Goal: Task Accomplishment & Management: Manage account settings

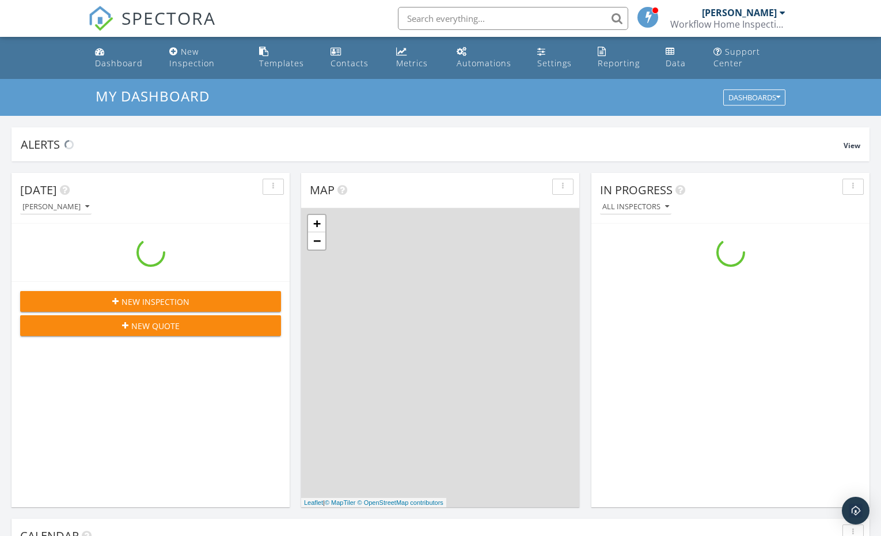
scroll to position [1066, 899]
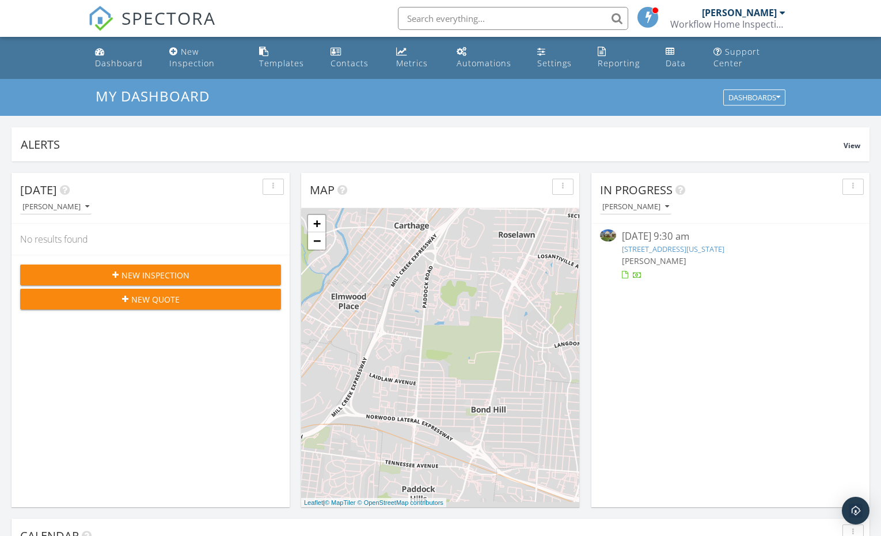
click at [769, 12] on div "[PERSON_NAME]" at bounding box center [739, 13] width 75 height 12
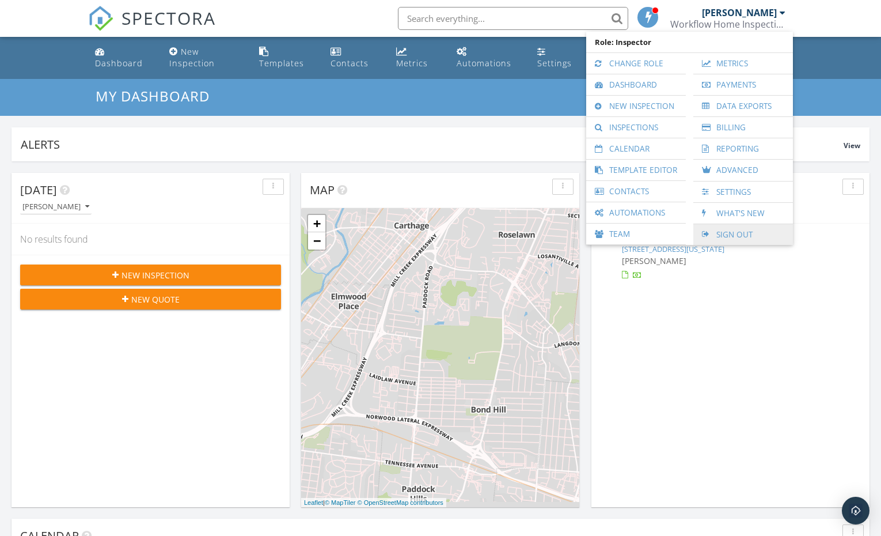
click at [733, 234] on link "Sign Out" at bounding box center [743, 234] width 88 height 21
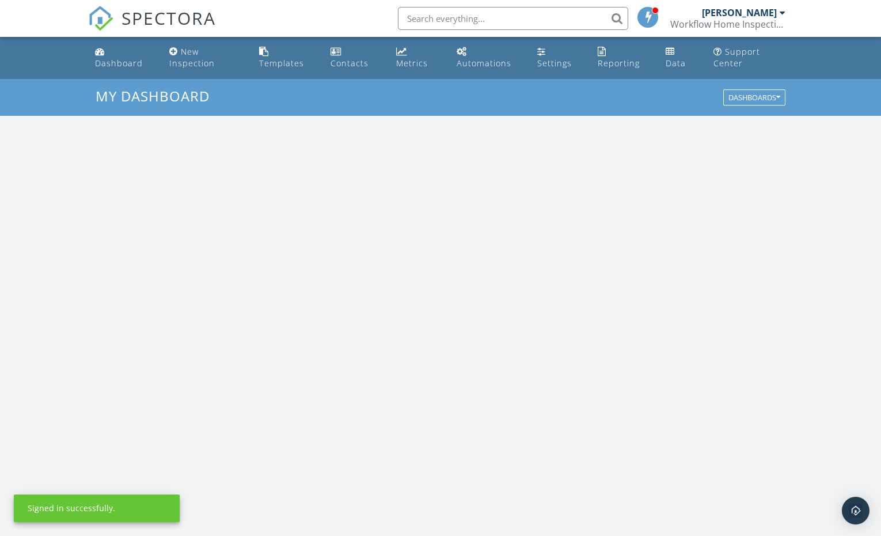
scroll to position [1066, 899]
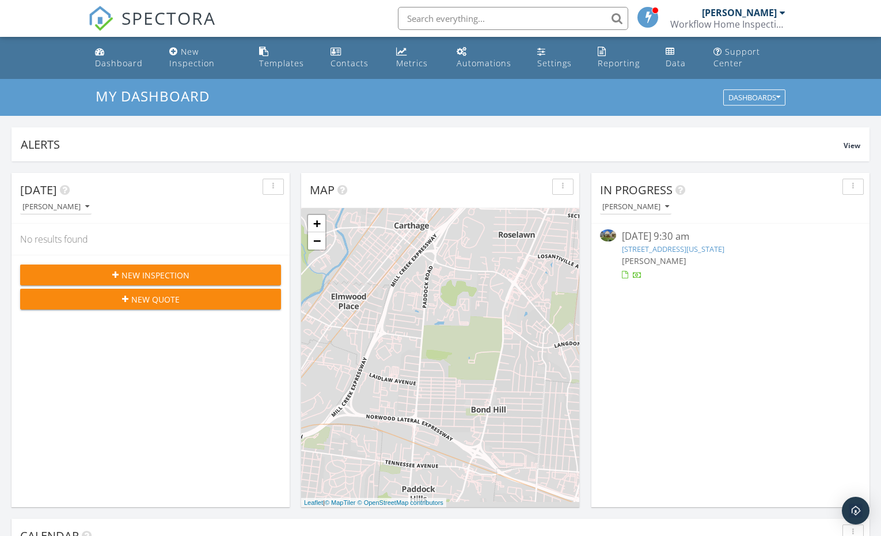
click at [648, 245] on link "3641 Michigan Ave, Cincinnati, OH 45208" at bounding box center [673, 249] width 103 height 10
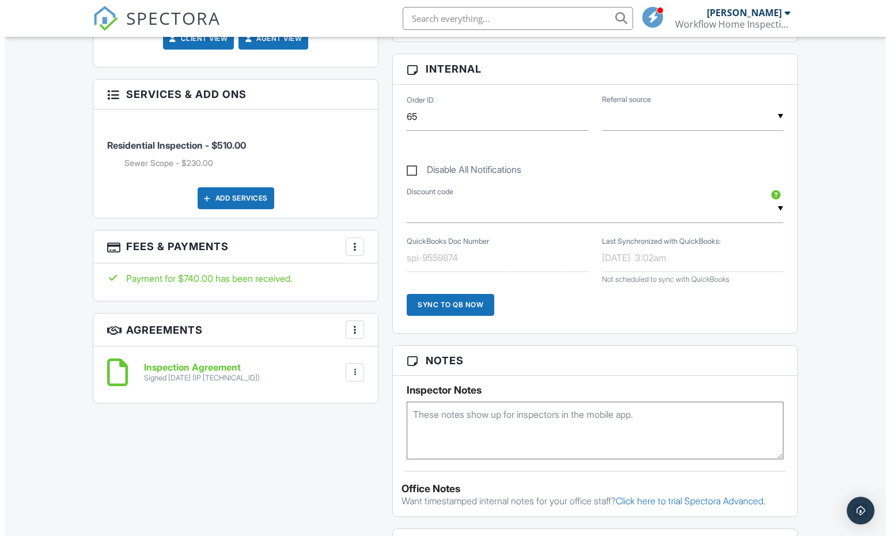
scroll to position [736, 0]
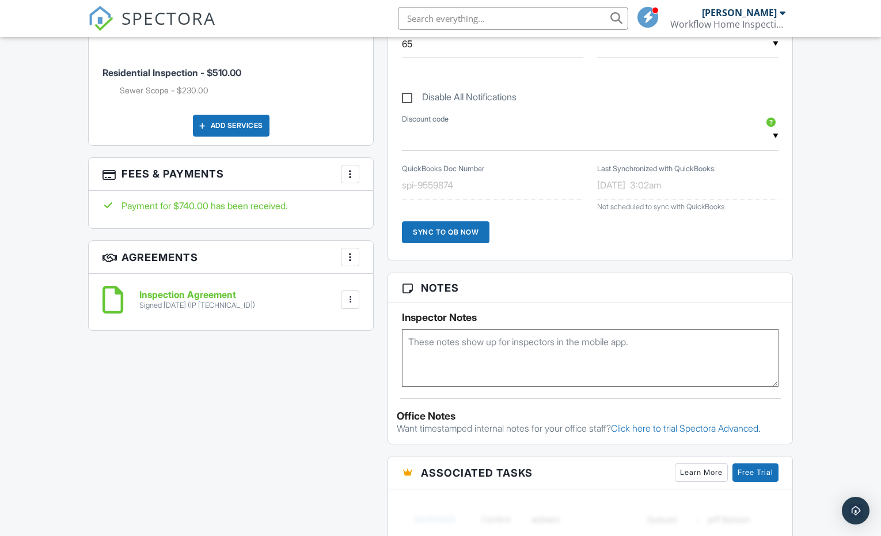
click at [340, 176] on h3 "Fees & Payments More Edit Fees & Payments Add Services View Invoice" at bounding box center [231, 174] width 285 height 33
click at [345, 173] on div at bounding box center [351, 174] width 12 height 12
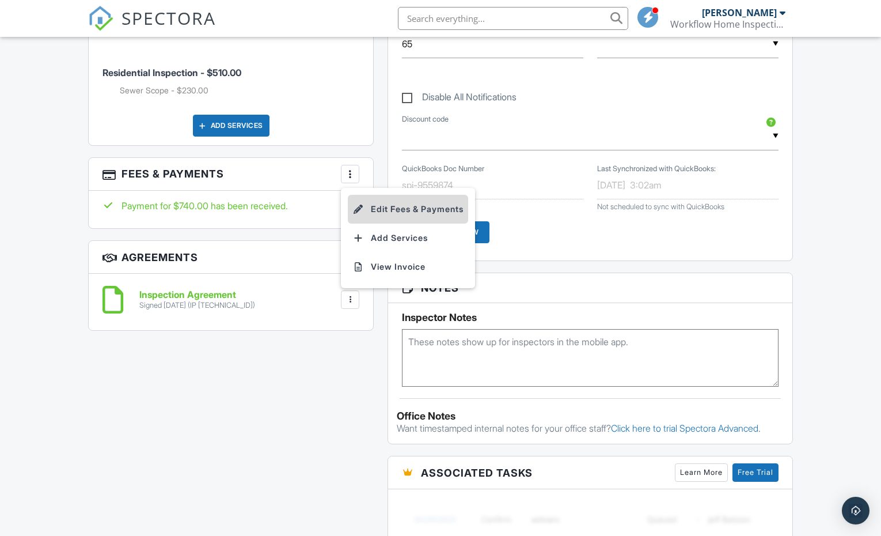
click at [391, 211] on li "Edit Fees & Payments" at bounding box center [408, 209] width 120 height 29
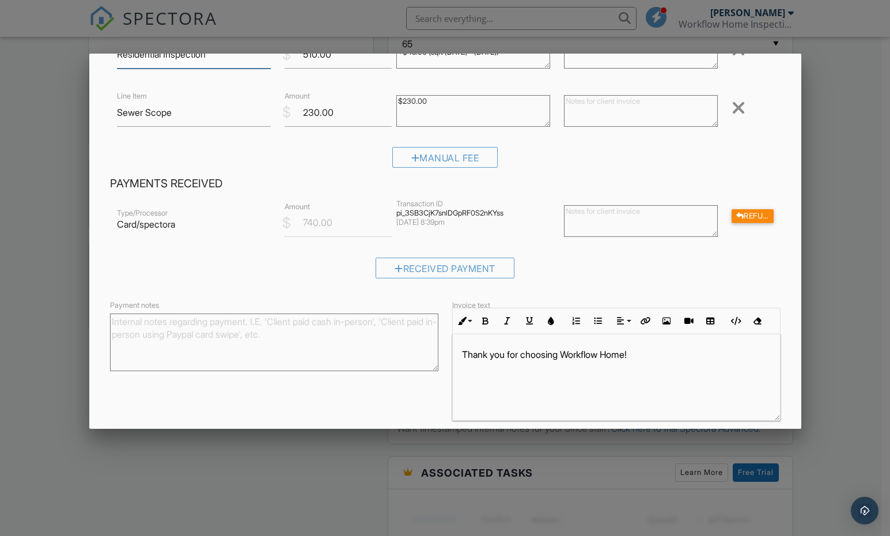
scroll to position [104, 0]
click at [837, 84] on div at bounding box center [445, 277] width 890 height 670
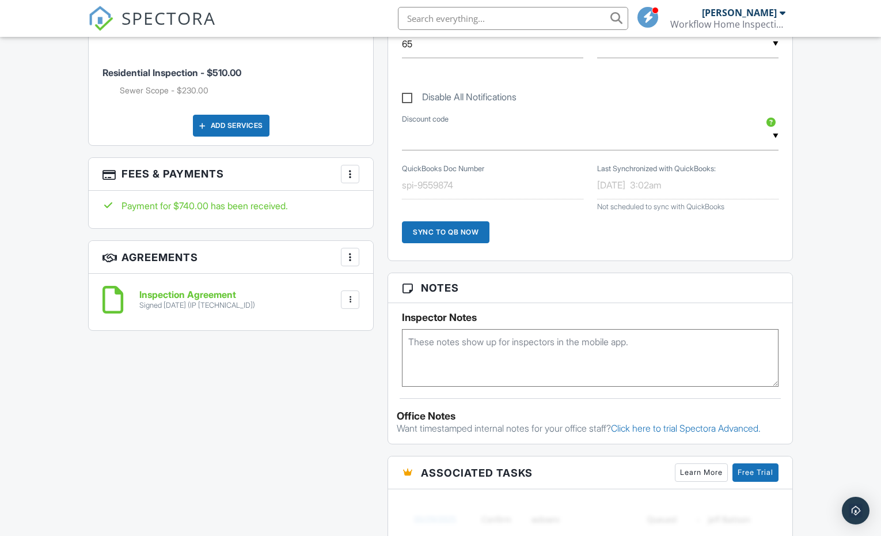
click at [347, 176] on div at bounding box center [351, 174] width 12 height 12
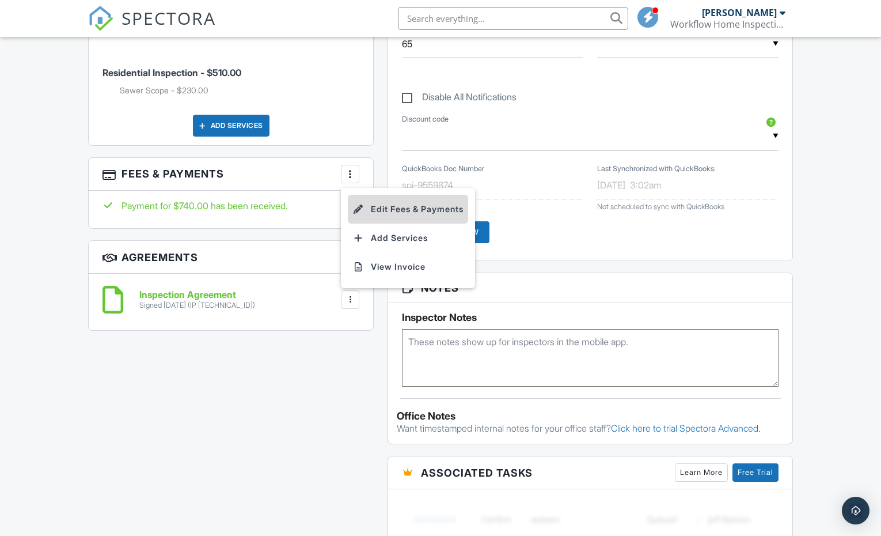
click at [399, 211] on li "Edit Fees & Payments" at bounding box center [408, 209] width 120 height 29
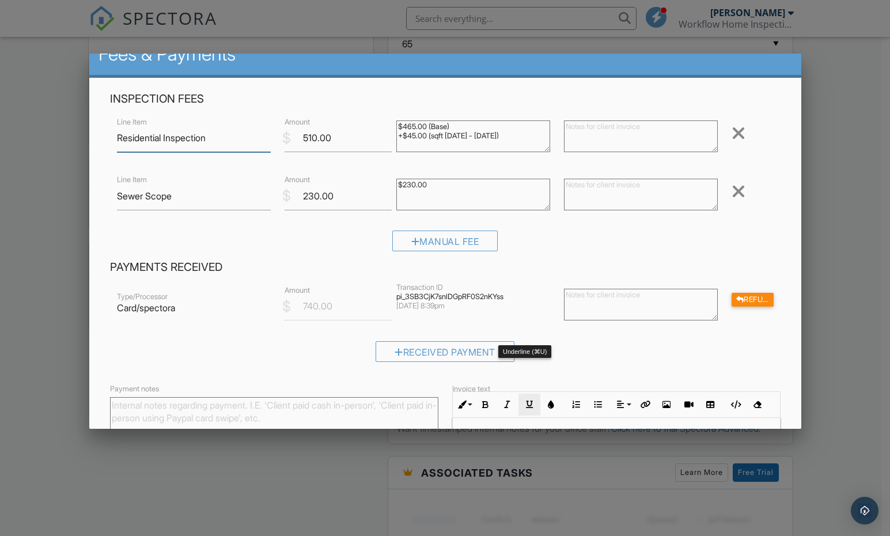
scroll to position [0, 0]
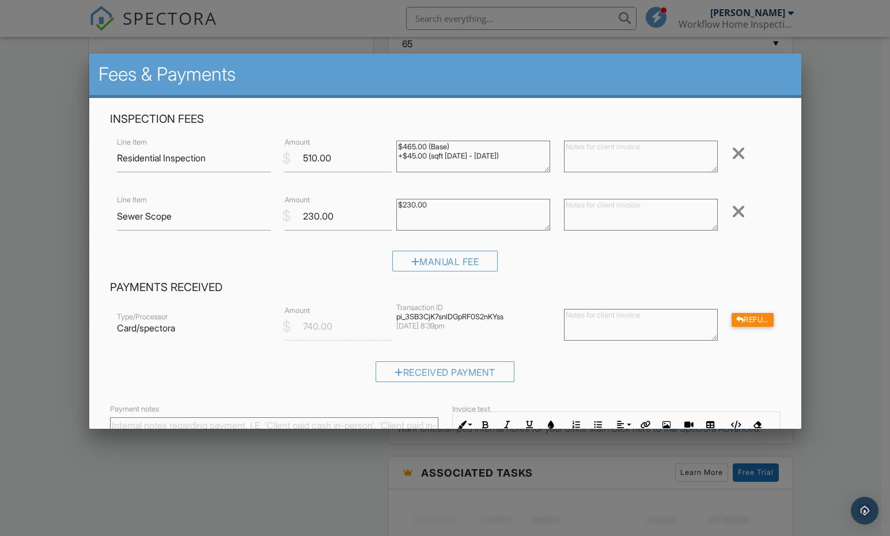
click at [732, 211] on div at bounding box center [739, 211] width 14 height 18
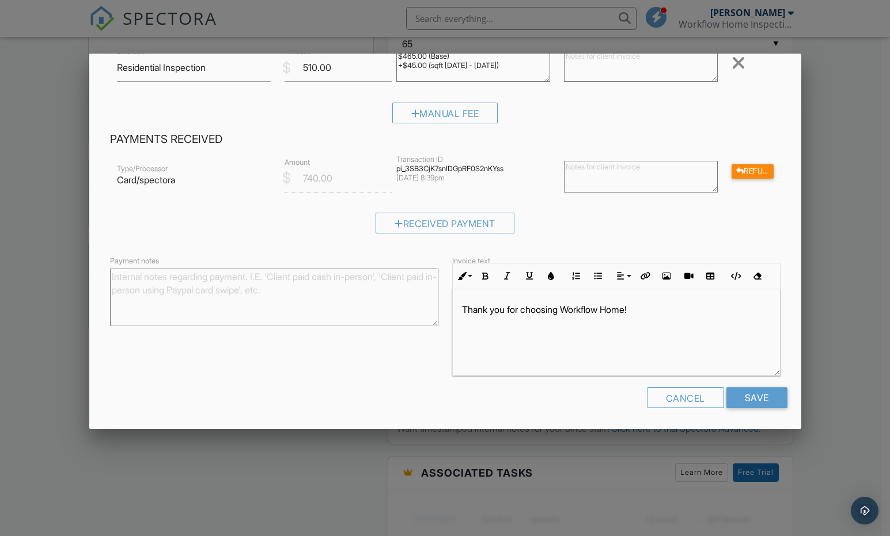
scroll to position [92, 0]
click at [743, 171] on div "Refund" at bounding box center [753, 169] width 42 height 14
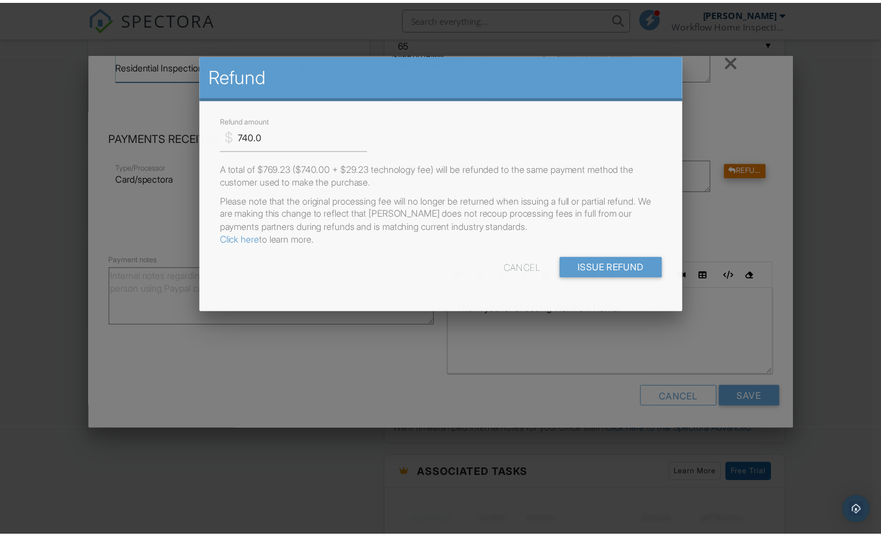
scroll to position [90, 0]
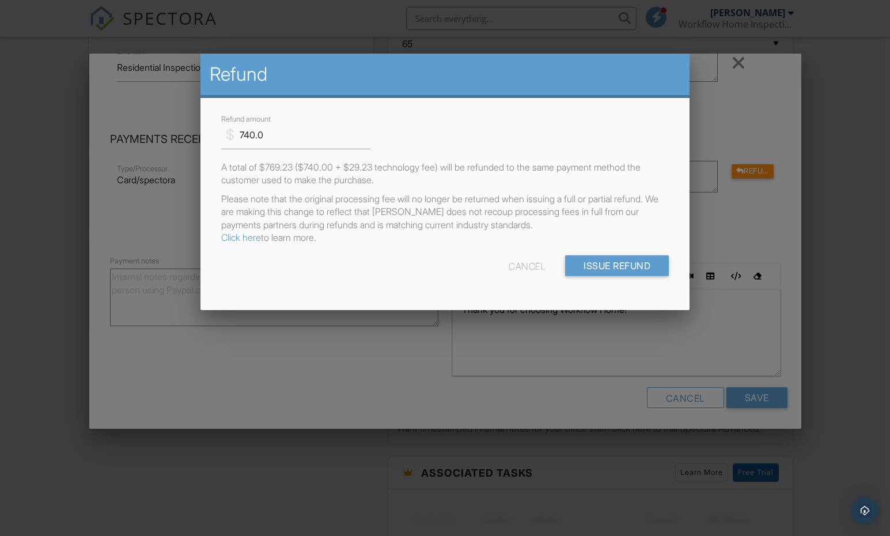
click at [516, 267] on div "Cancel" at bounding box center [527, 265] width 37 height 21
click at [749, 124] on div at bounding box center [445, 277] width 890 height 670
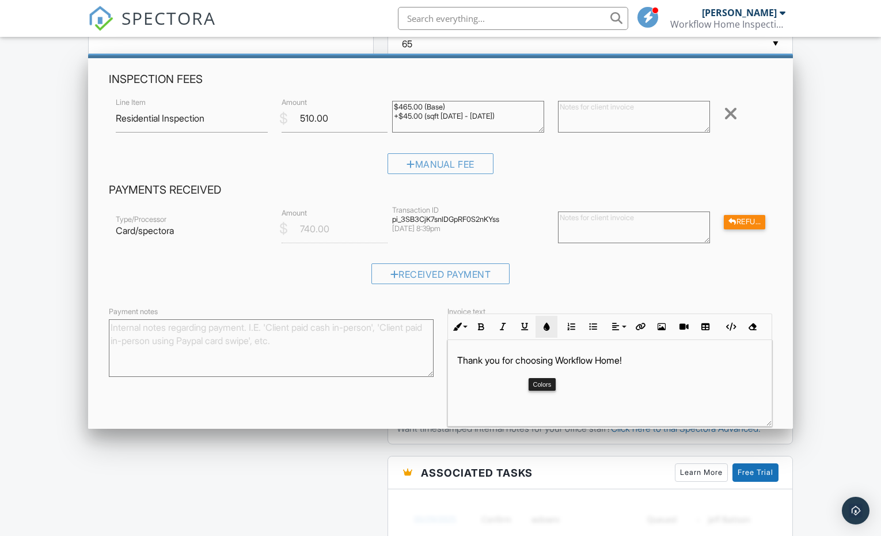
scroll to position [92, 0]
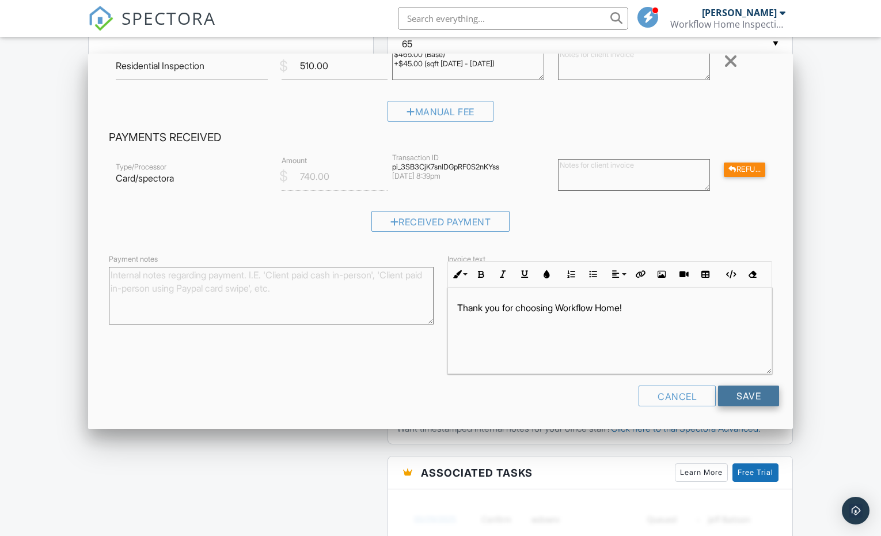
click at [738, 389] on input "Save" at bounding box center [748, 395] width 61 height 21
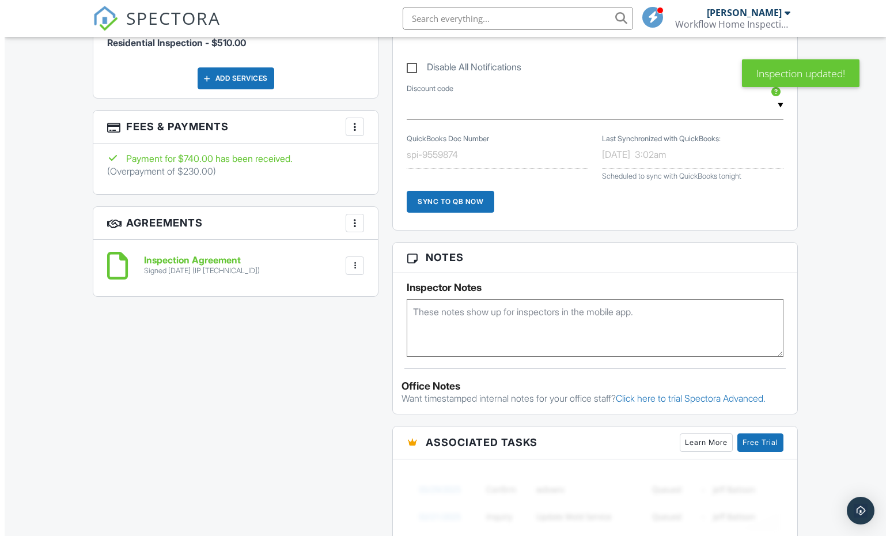
scroll to position [907, 0]
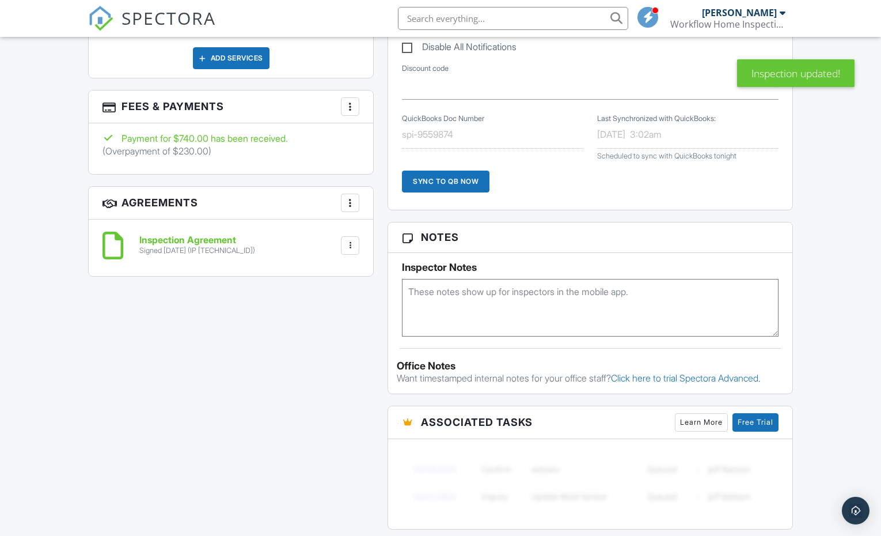
click at [345, 107] on div at bounding box center [351, 107] width 12 height 12
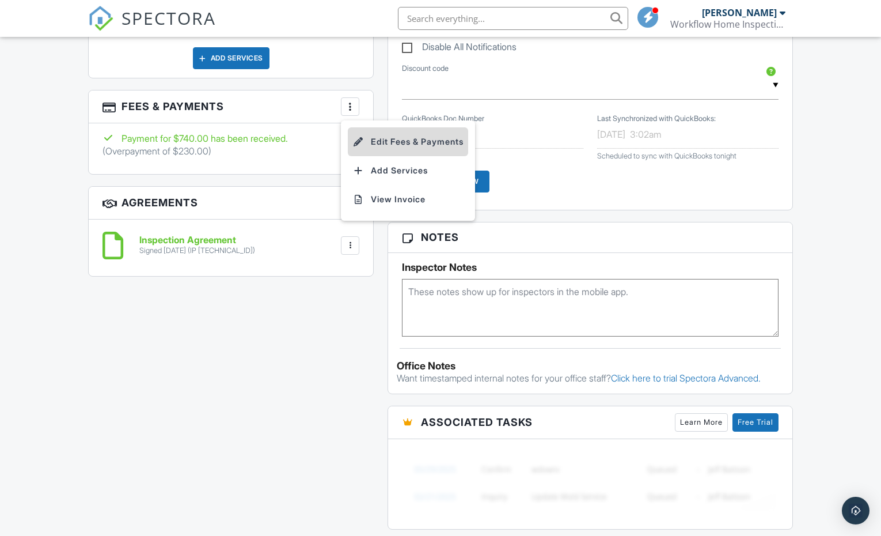
click at [389, 142] on li "Edit Fees & Payments" at bounding box center [408, 141] width 120 height 29
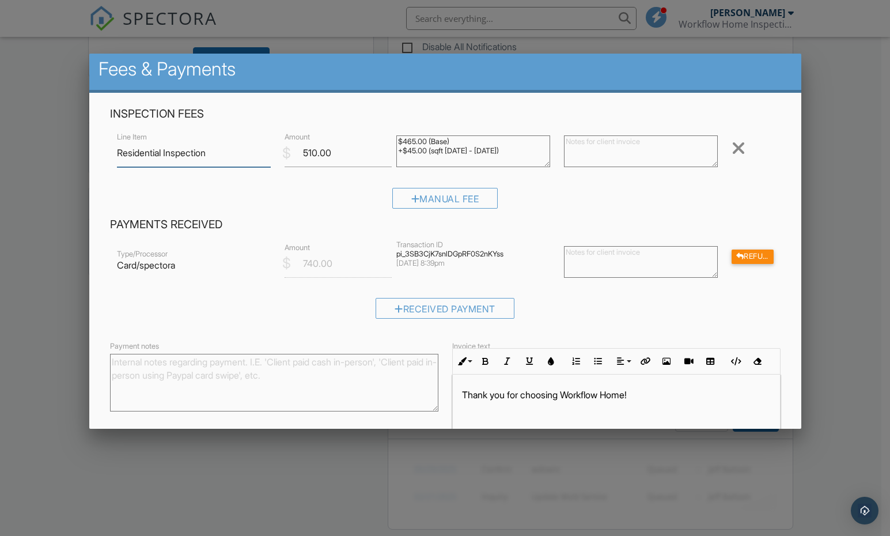
scroll to position [7, 0]
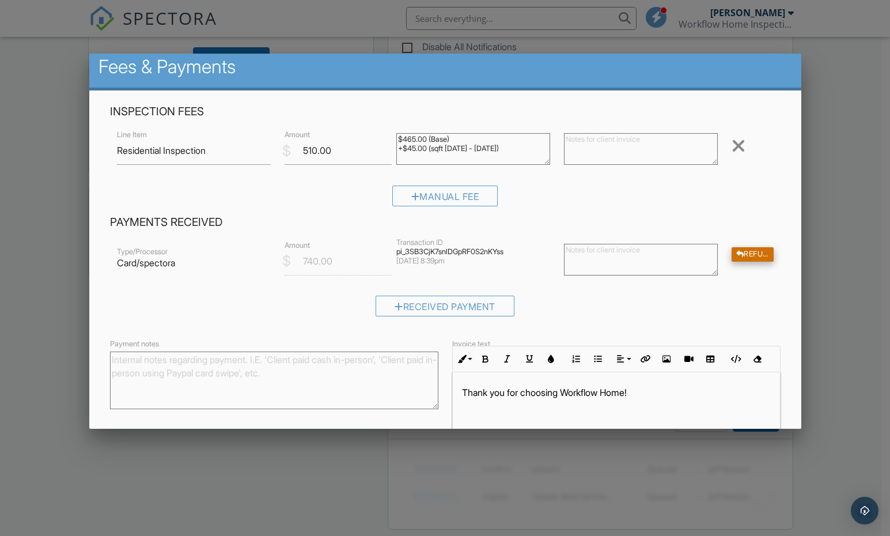
click at [736, 252] on div at bounding box center [740, 254] width 8 height 7
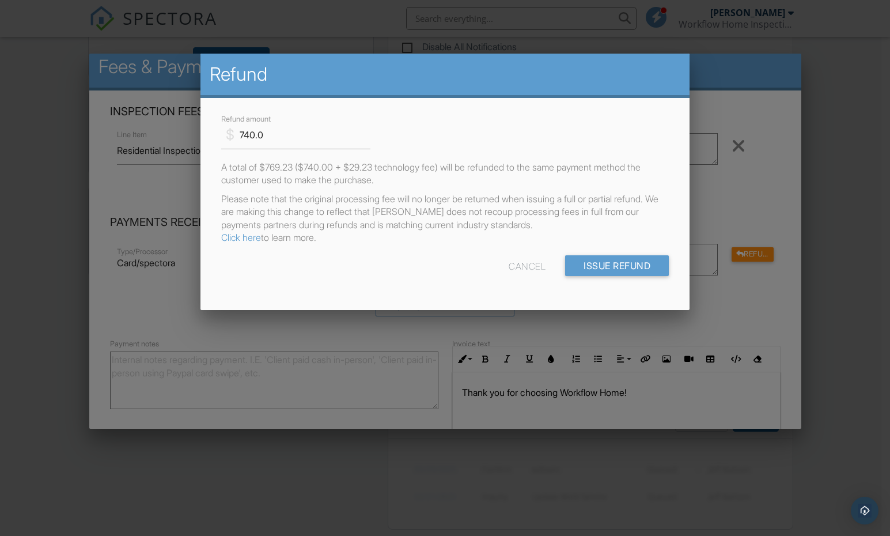
click at [237, 236] on link "Click here" at bounding box center [241, 238] width 40 height 12
drag, startPoint x: 307, startPoint y: 139, endPoint x: 206, endPoint y: 123, distance: 102.6
click at [206, 123] on div "$ Refund amount 740.0 A total of $769.23 ($740.00 + $29.23 technology fee) will…" at bounding box center [445, 204] width 490 height 212
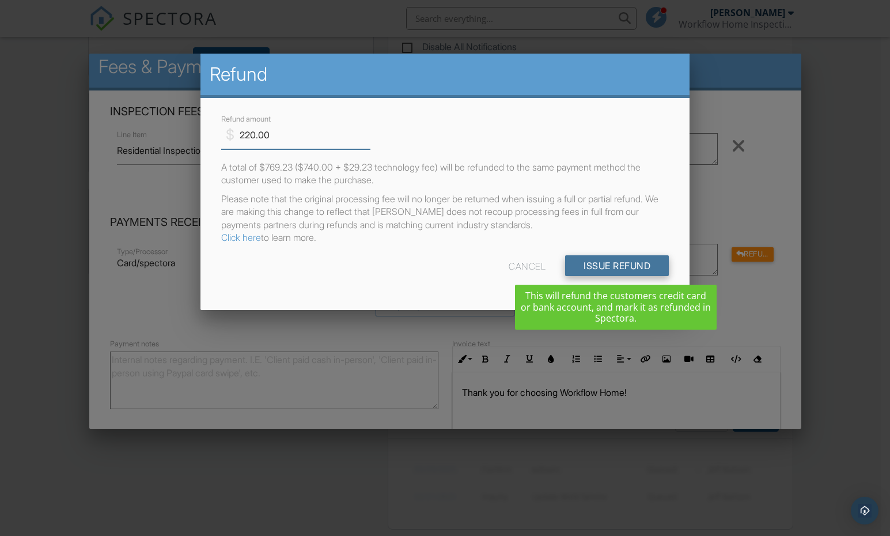
type input "220.00"
click at [605, 268] on input "Issue Refund" at bounding box center [617, 265] width 104 height 21
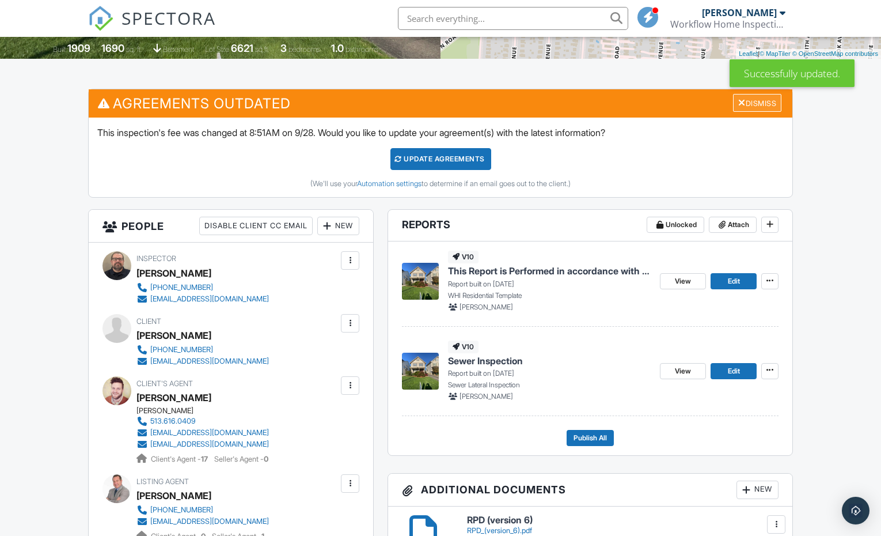
click at [740, 105] on div at bounding box center [742, 102] width 7 height 9
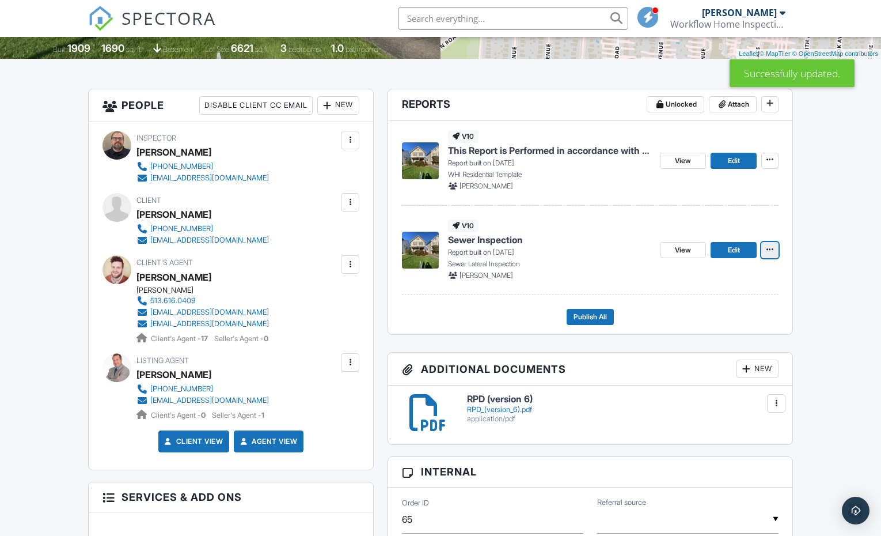
click at [767, 248] on icon at bounding box center [770, 249] width 7 height 8
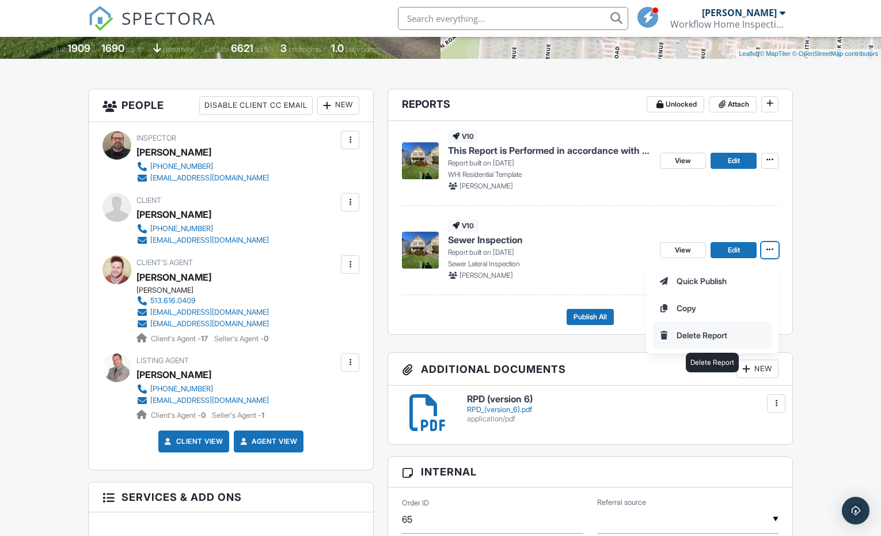
click at [696, 332] on input "Delete Report" at bounding box center [713, 335] width 118 height 26
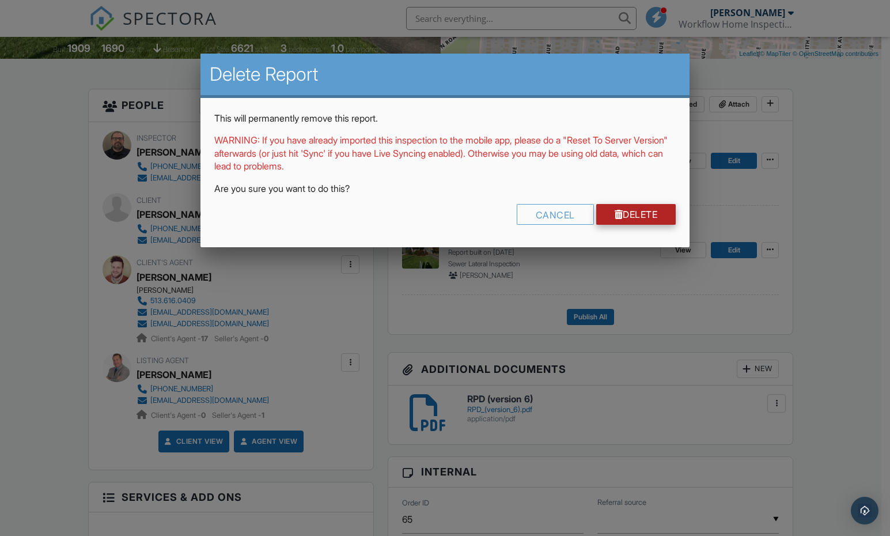
click at [631, 213] on link "Delete" at bounding box center [636, 214] width 80 height 21
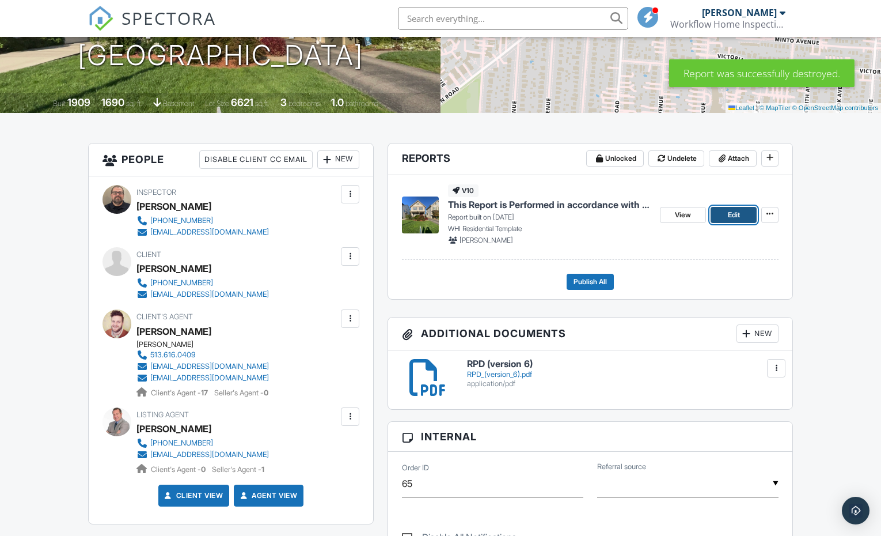
click at [742, 213] on link "Edit" at bounding box center [734, 215] width 46 height 16
